Goal: Task Accomplishment & Management: Manage account settings

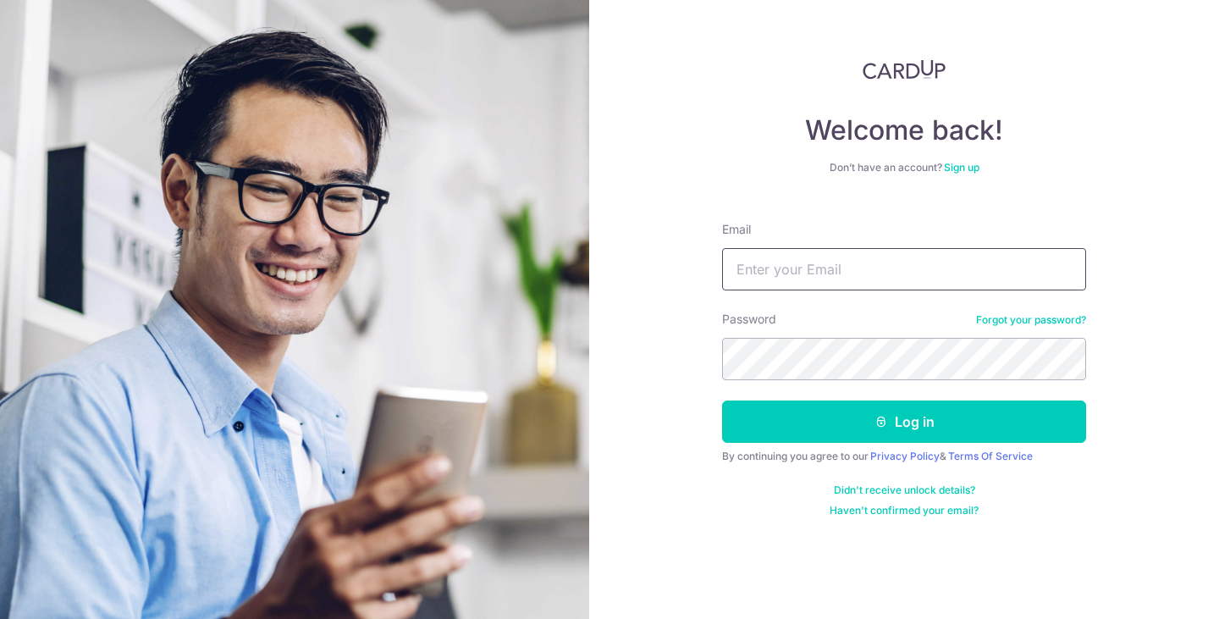
click at [853, 271] on input "Email" at bounding box center [904, 269] width 364 height 42
type input "alexleeks@gmail.com"
click at [722, 400] on button "Log in" at bounding box center [904, 421] width 364 height 42
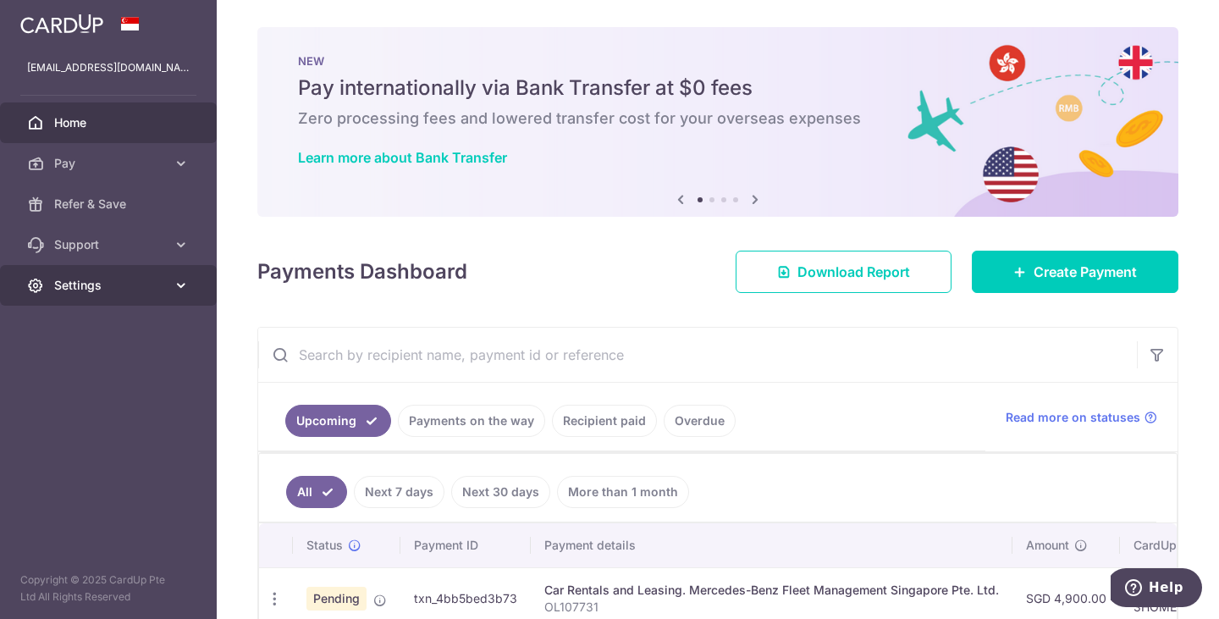
click at [130, 281] on span "Settings" at bounding box center [110, 285] width 112 height 17
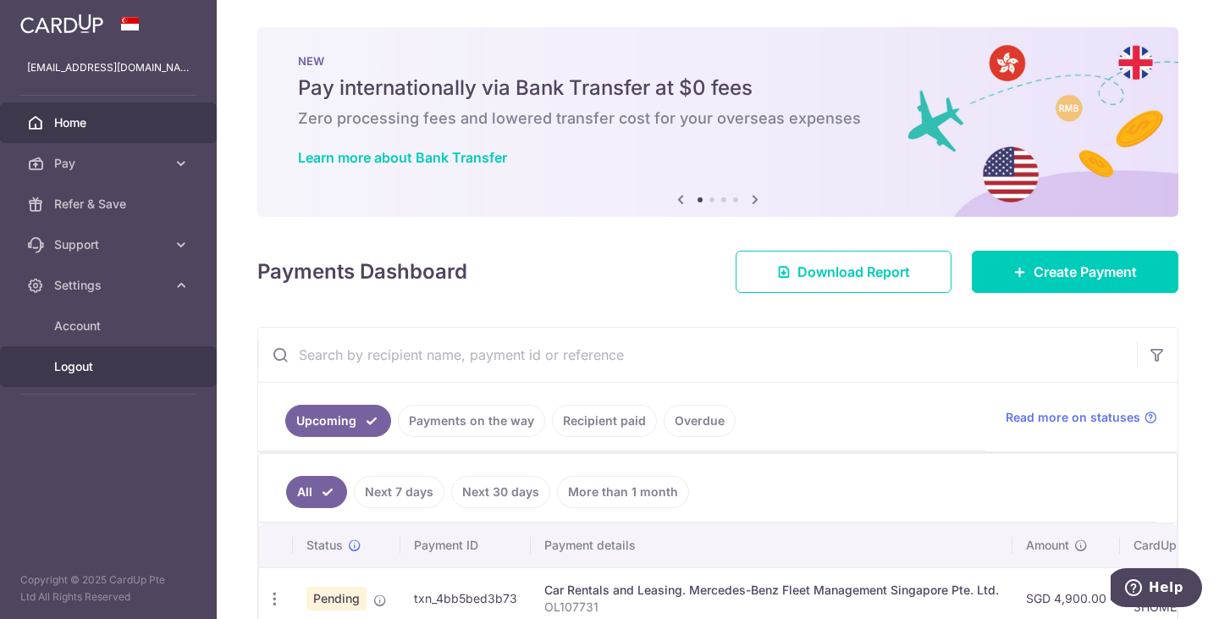
click at [105, 369] on span "Logout" at bounding box center [110, 366] width 112 height 17
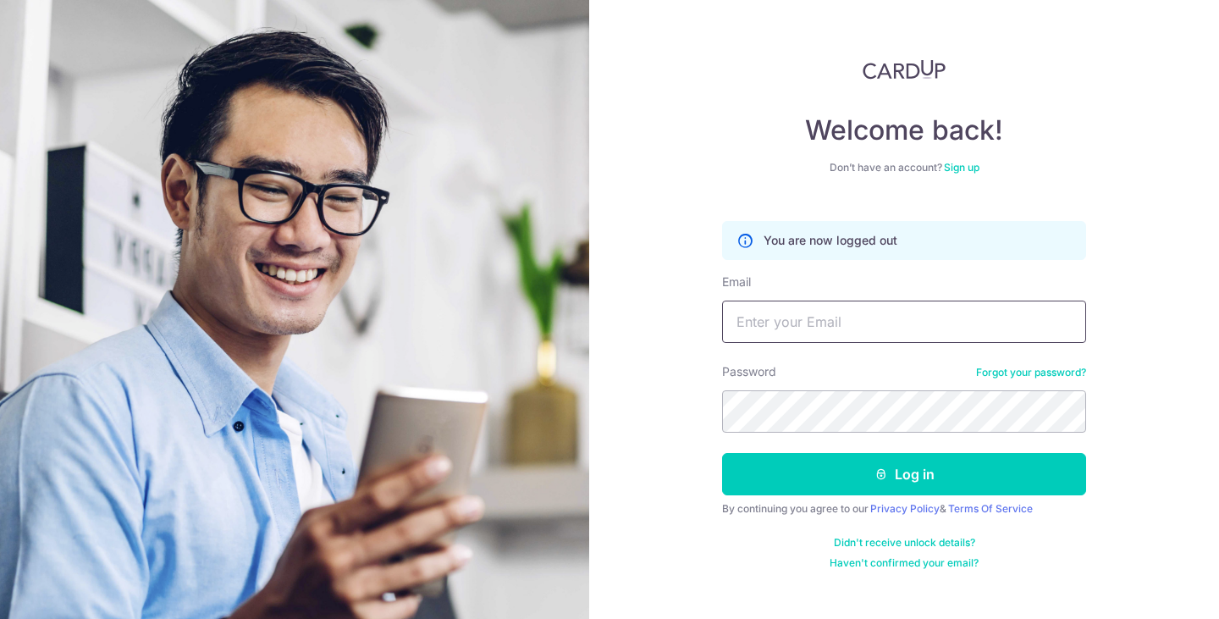
click at [772, 340] on input "Email" at bounding box center [904, 321] width 364 height 42
type input "admin@michmika"
click at [722, 453] on button "Log in" at bounding box center [904, 474] width 364 height 42
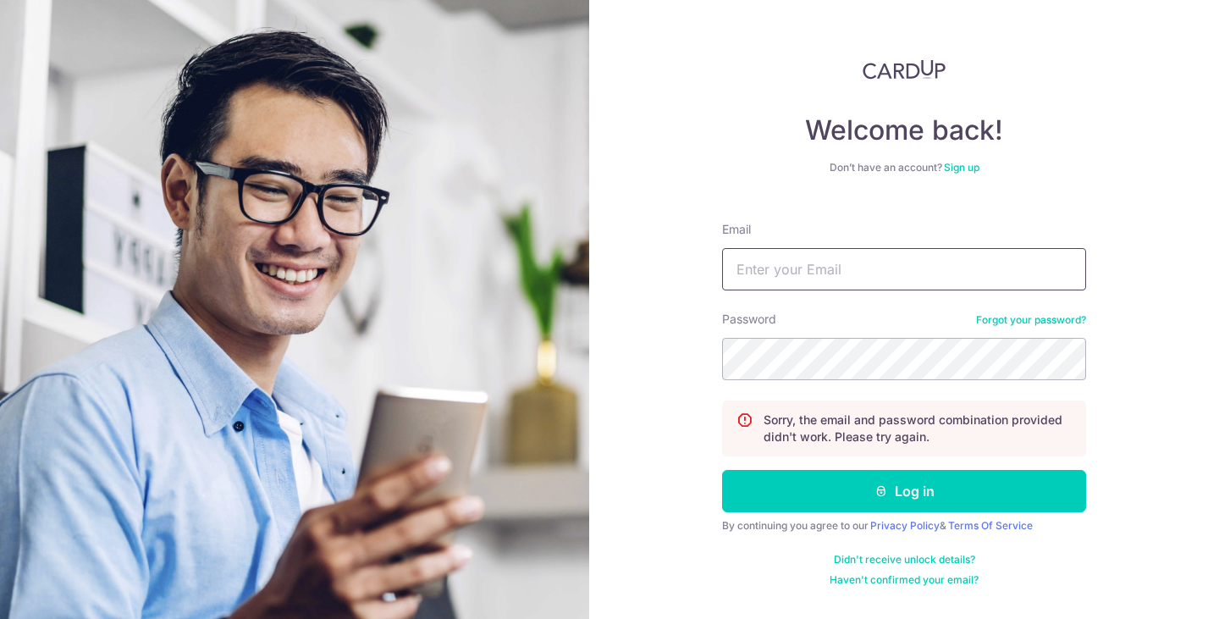
click at [817, 275] on input "Email" at bounding box center [904, 269] width 364 height 42
type input "admin@michmika.com"
click at [722, 470] on button "Log in" at bounding box center [904, 491] width 364 height 42
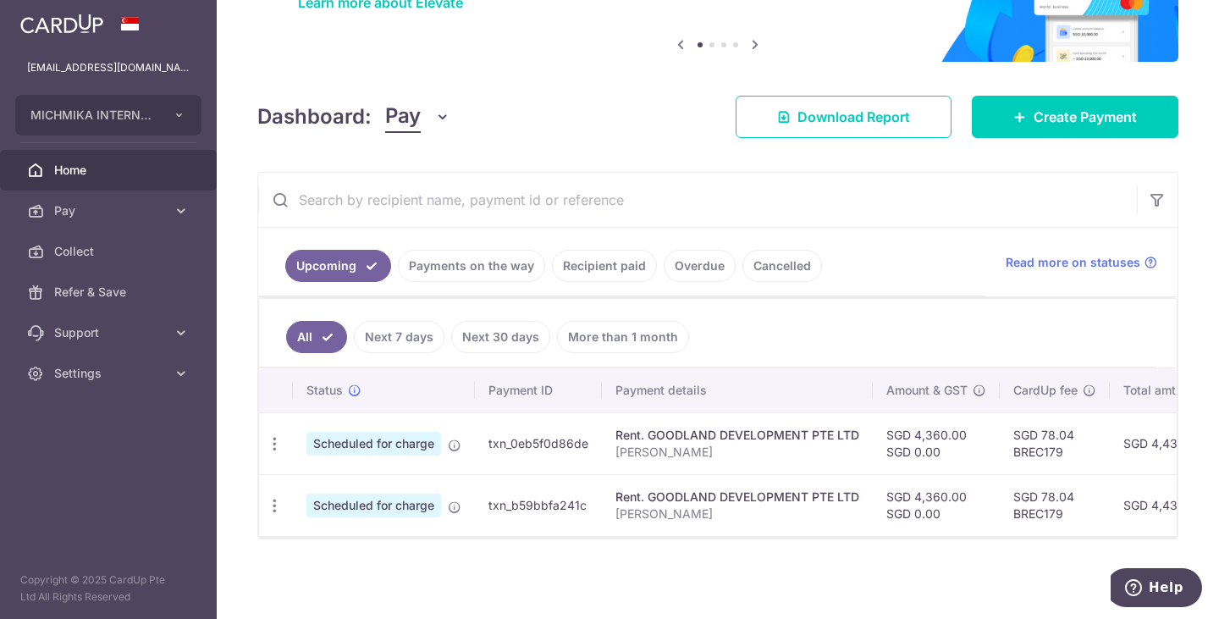
scroll to position [163, 0]
